Goal: Navigation & Orientation: Find specific page/section

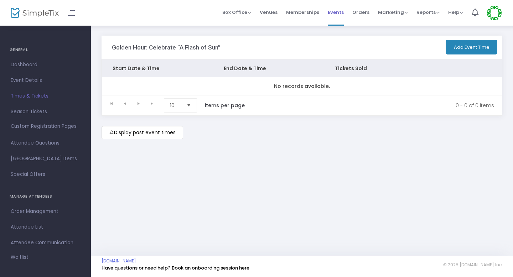
click at [337, 7] on span "Events" at bounding box center [336, 12] width 16 height 18
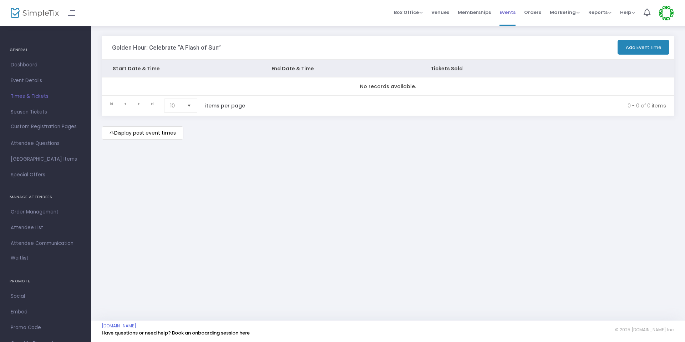
click at [507, 14] on span "Events" at bounding box center [507, 12] width 16 height 18
